Goal: Transaction & Acquisition: Purchase product/service

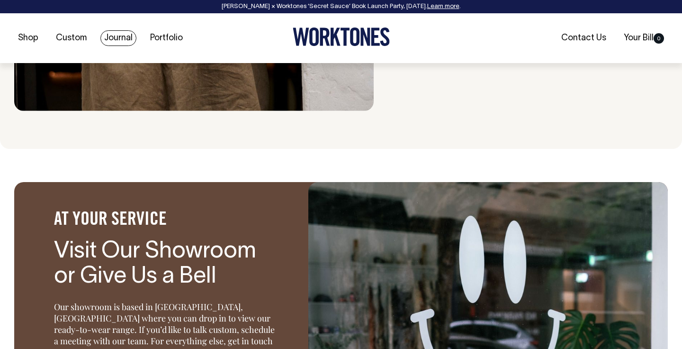
scroll to position [1130, 0]
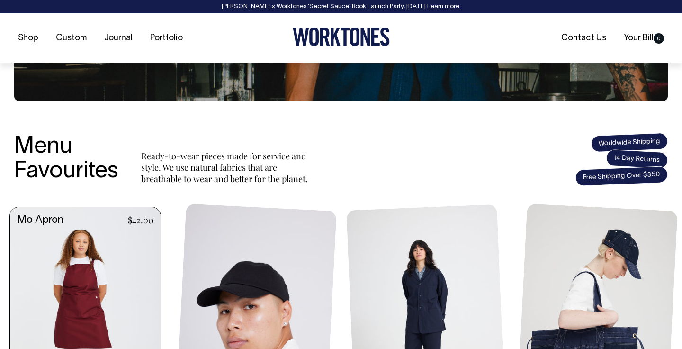
scroll to position [288, 0]
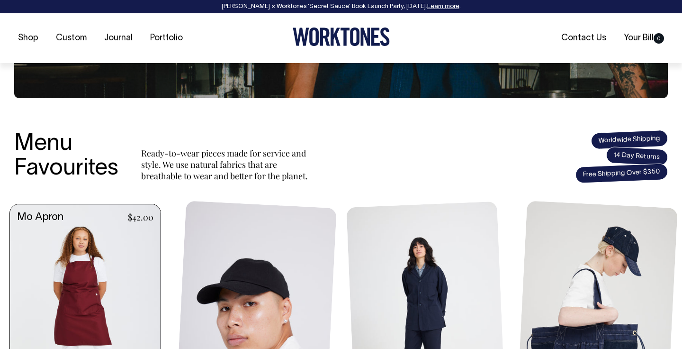
click at [98, 299] on link at bounding box center [85, 318] width 151 height 228
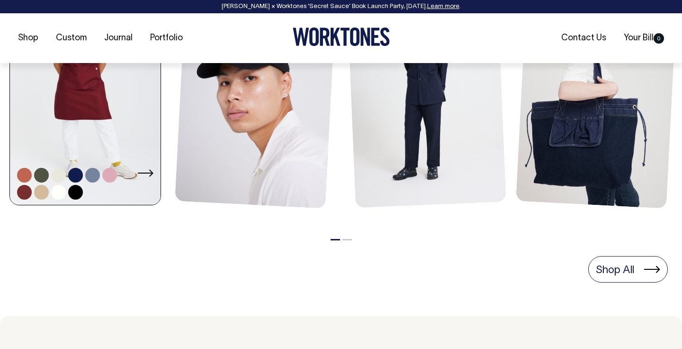
scroll to position [514, 0]
click at [40, 192] on link at bounding box center [41, 191] width 15 height 15
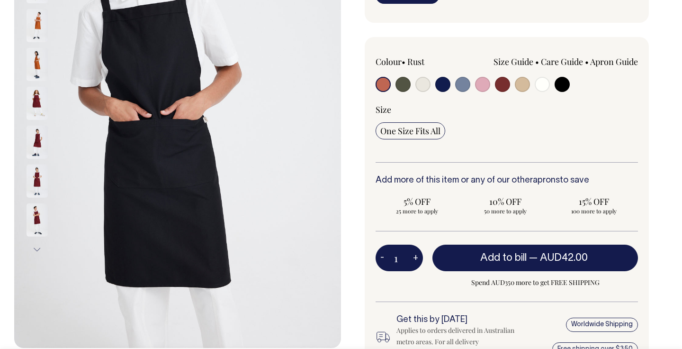
scroll to position [206, 0]
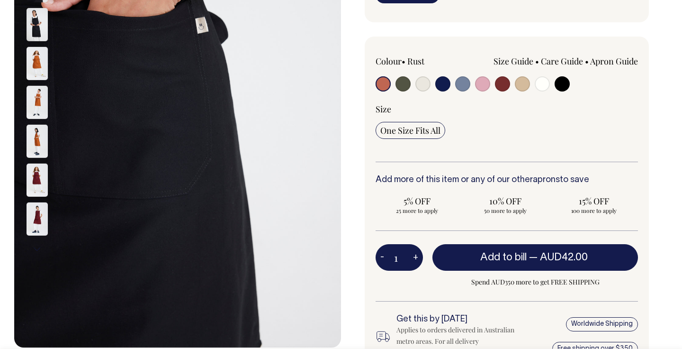
click at [37, 242] on button "Next" at bounding box center [37, 248] width 14 height 21
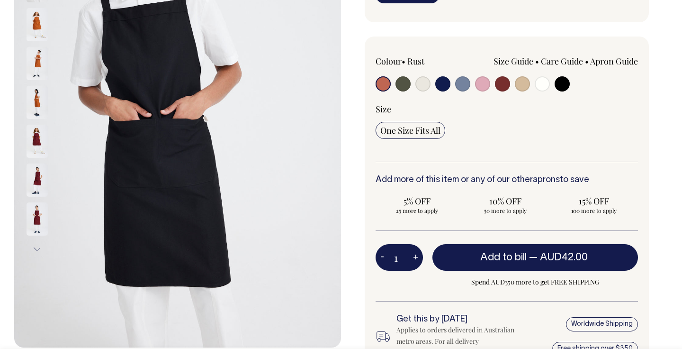
click at [37, 242] on button "Next" at bounding box center [37, 248] width 14 height 21
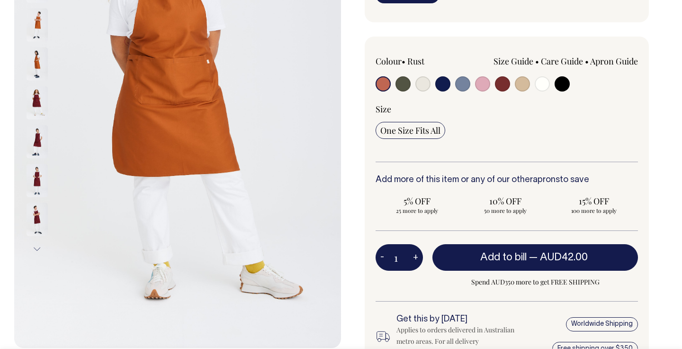
click at [36, 202] on div at bounding box center [49, 218] width 47 height 39
click at [37, 252] on button "Next" at bounding box center [37, 249] width 14 height 21
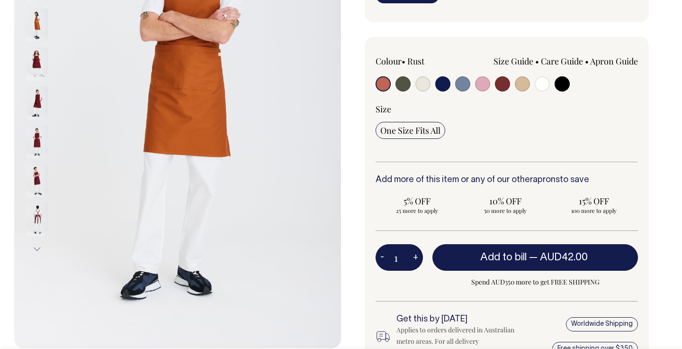
click at [37, 252] on button "Next" at bounding box center [37, 248] width 14 height 21
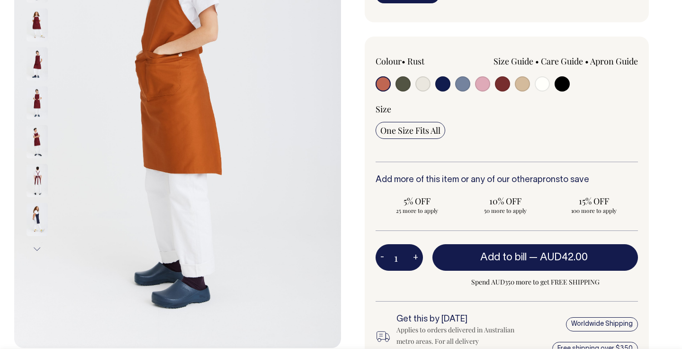
click at [36, 251] on button "Next" at bounding box center [37, 248] width 14 height 21
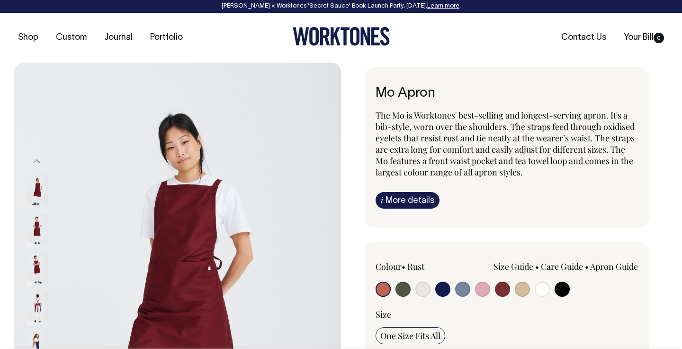
scroll to position [0, 0]
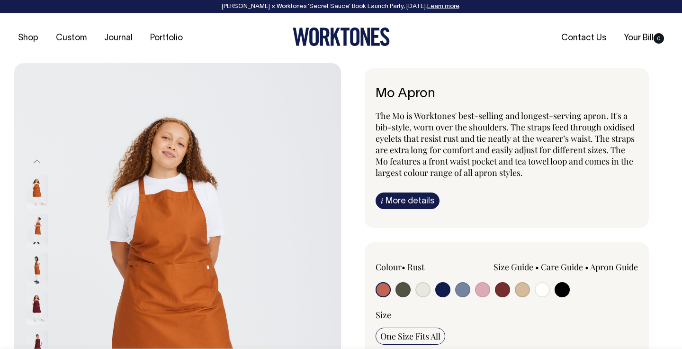
radio input "true"
select select "Khaki"
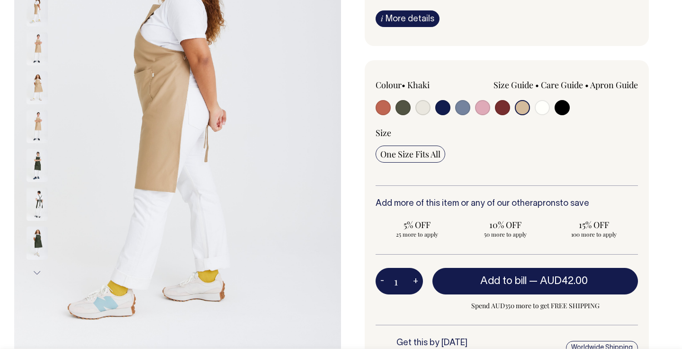
click at [500, 108] on input "radio" at bounding box center [502, 107] width 15 height 15
radio input "true"
select select "Burgundy"
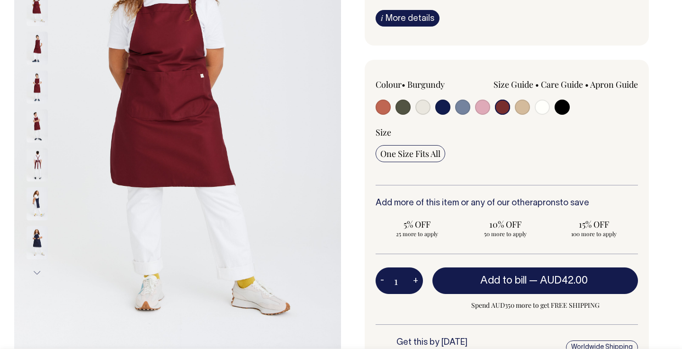
click at [380, 110] on input "radio" at bounding box center [383, 107] width 15 height 15
radio input "true"
select select "Rust"
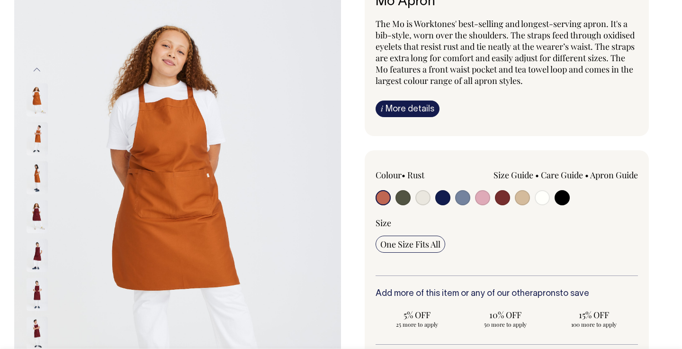
scroll to position [91, 0]
click at [425, 196] on input "radio" at bounding box center [423, 197] width 15 height 15
radio input "true"
select select "Natural"
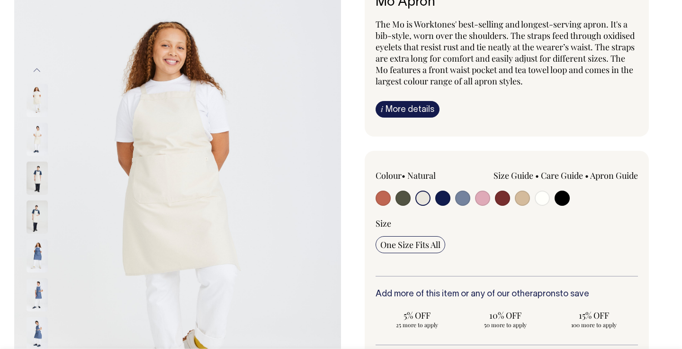
click at [521, 195] on input "radio" at bounding box center [522, 197] width 15 height 15
radio input "true"
select select "Khaki"
